Goal: Find specific page/section: Find specific page/section

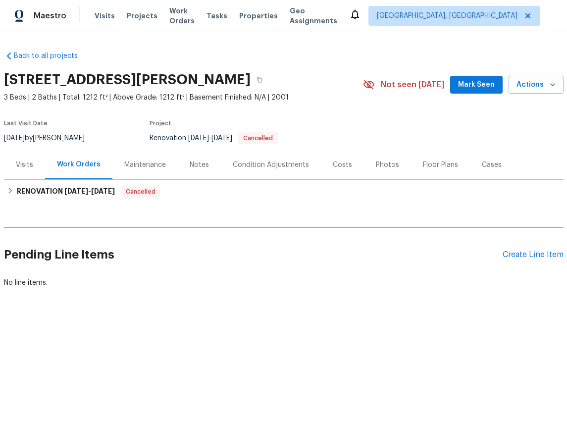
click at [143, 174] on div "Maintenance" at bounding box center [145, 164] width 65 height 29
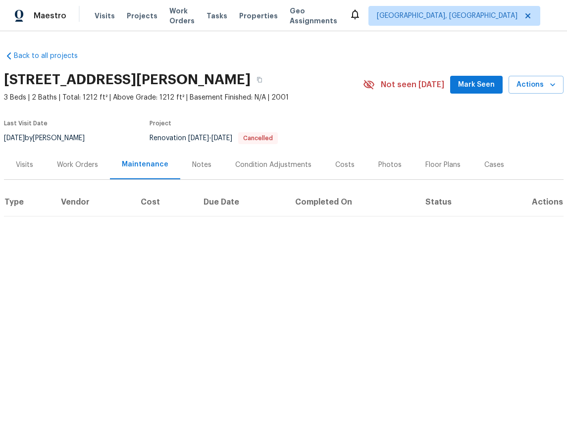
click at [201, 167] on div "Notes" at bounding box center [201, 165] width 19 height 10
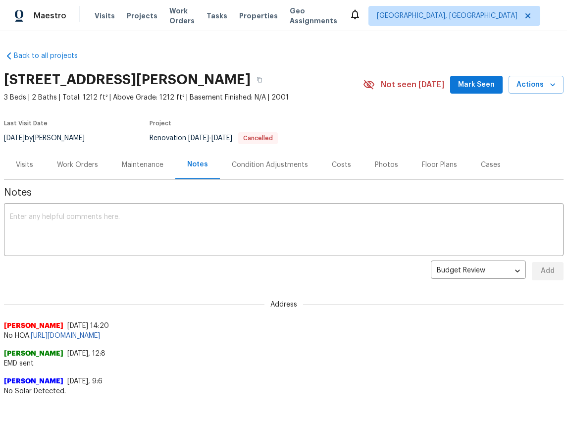
click at [251, 164] on div "Condition Adjustments" at bounding box center [270, 165] width 76 height 10
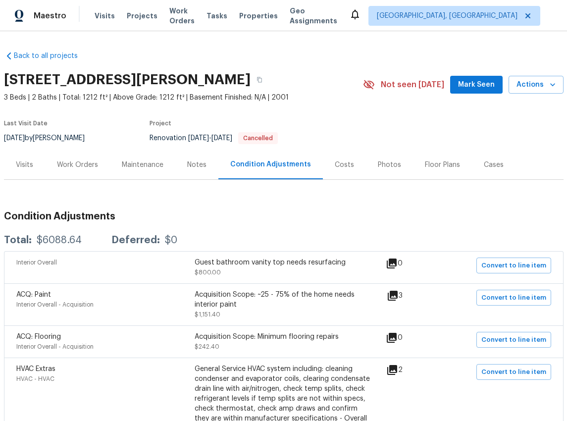
click at [344, 160] on div "Costs" at bounding box center [344, 164] width 43 height 29
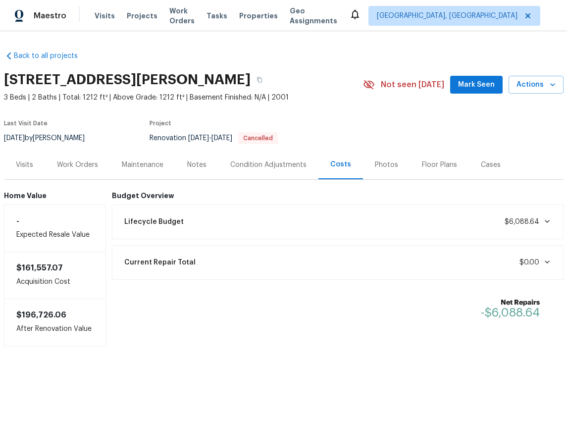
click at [387, 166] on div "Photos" at bounding box center [386, 165] width 23 height 10
